Goal: Task Accomplishment & Management: Manage account settings

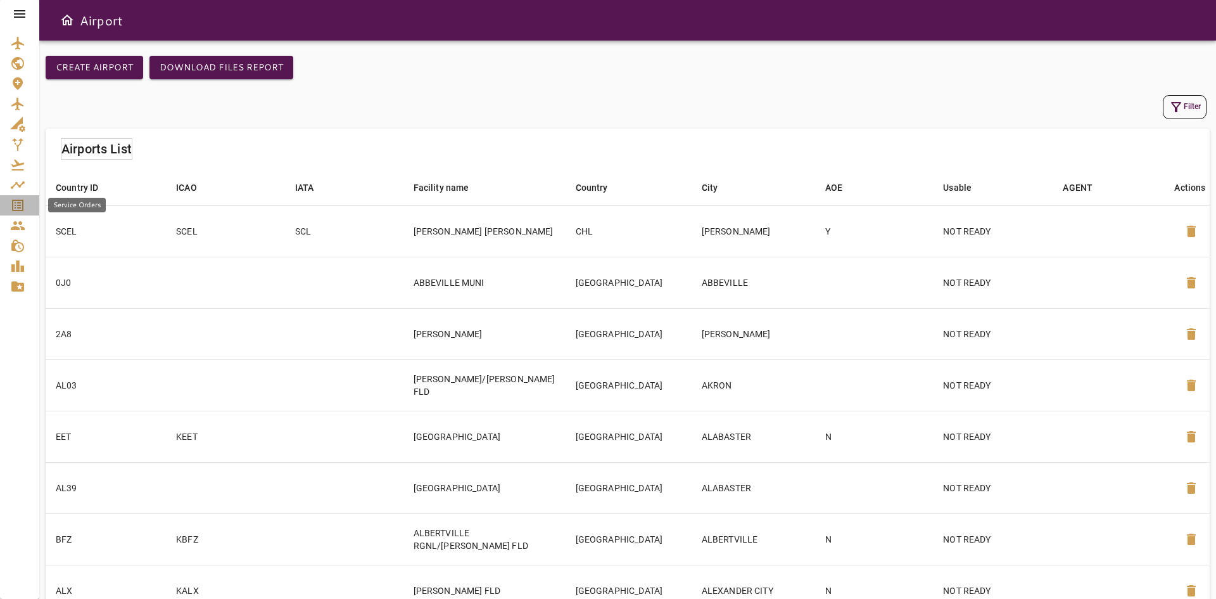
click at [20, 208] on icon "Service Orders" at bounding box center [17, 205] width 11 height 11
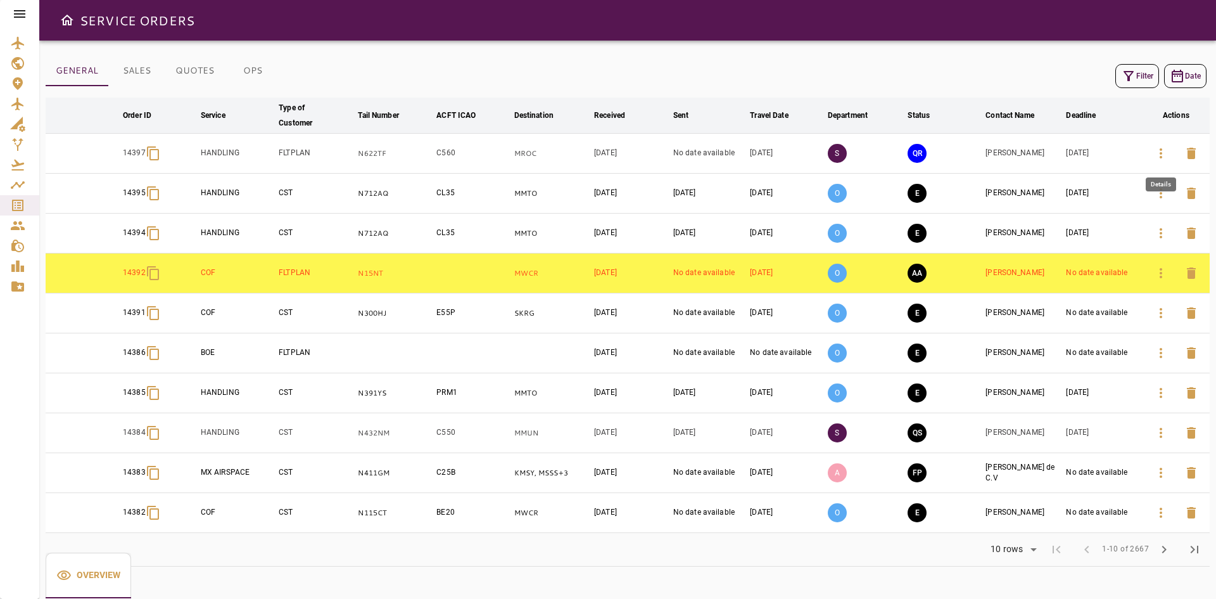
click at [1165, 153] on icon "button" at bounding box center [1160, 153] width 15 height 15
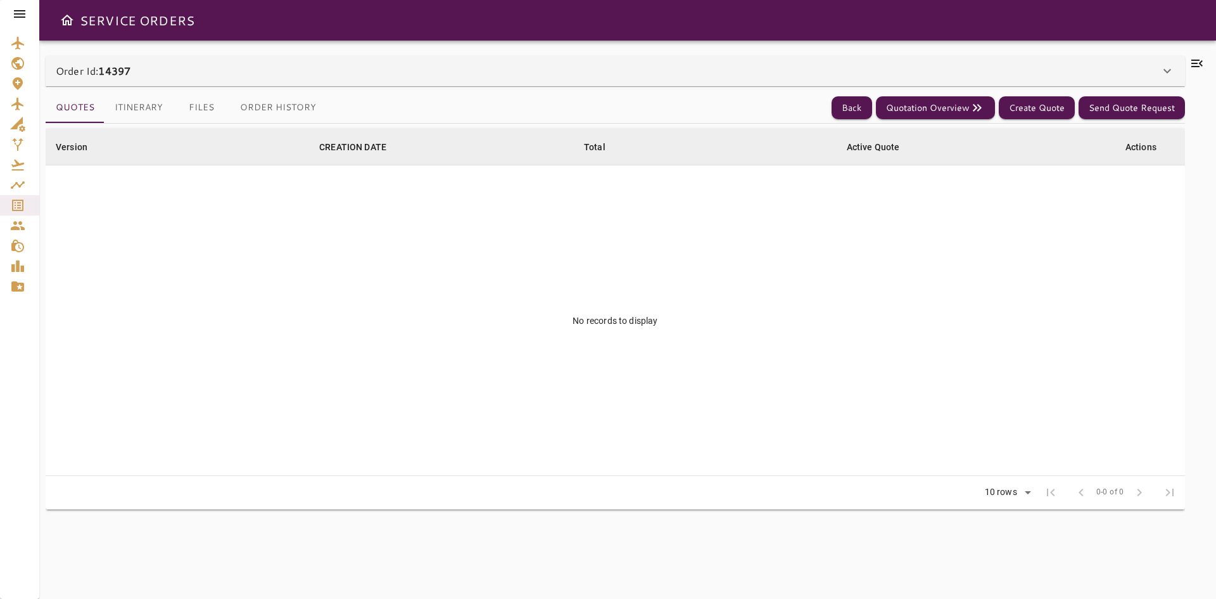
click at [208, 77] on div "Order Id: 14397" at bounding box center [608, 70] width 1104 height 15
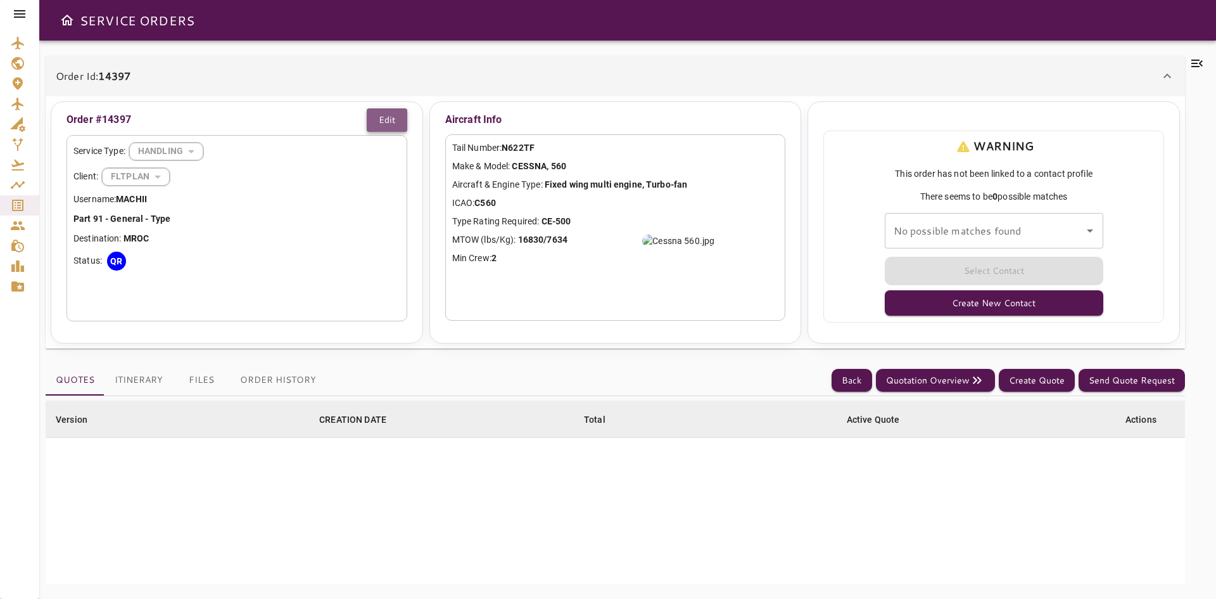
click at [383, 124] on button "Edit" at bounding box center [387, 119] width 41 height 23
click at [321, 122] on button "Cancel" at bounding box center [332, 119] width 56 height 23
